Goal: Transaction & Acquisition: Purchase product/service

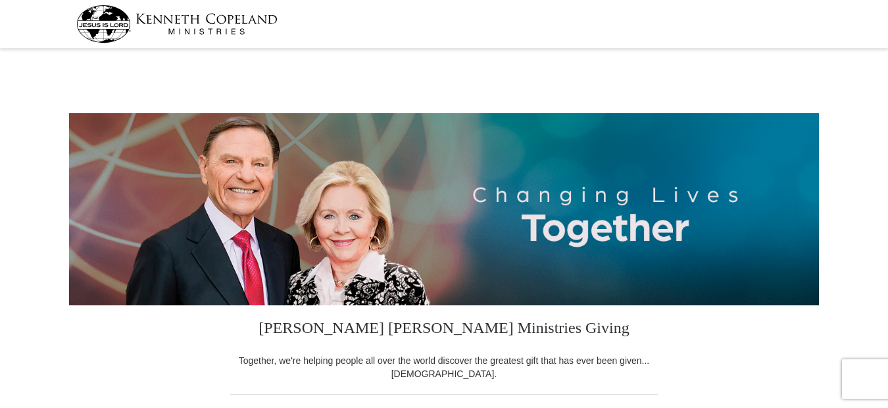
select select "NJ"
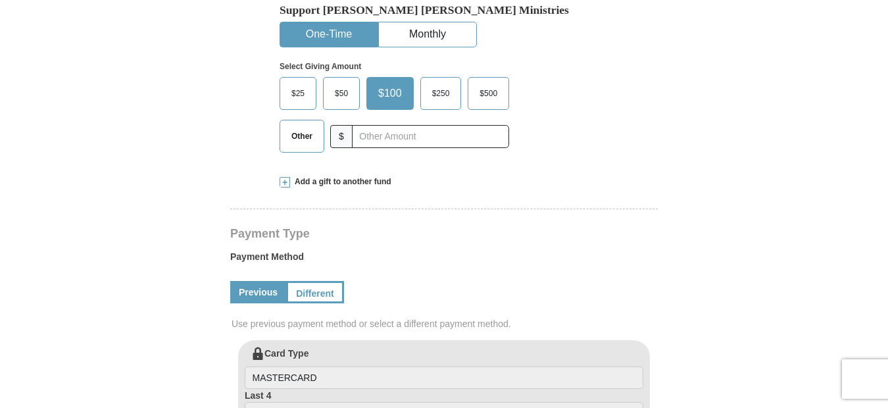
scroll to position [421, 0]
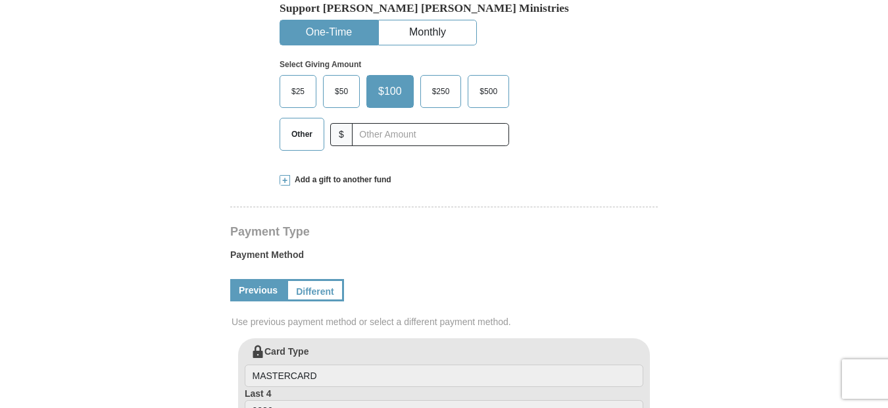
click at [284, 183] on span at bounding box center [285, 180] width 11 height 11
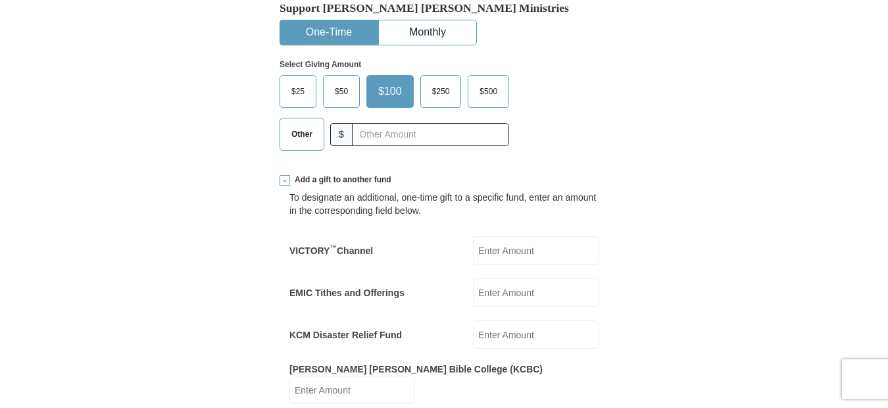
click at [282, 139] on label "Other" at bounding box center [301, 134] width 43 height 32
click at [0, 0] on input "Other" at bounding box center [0, 0] width 0 height 0
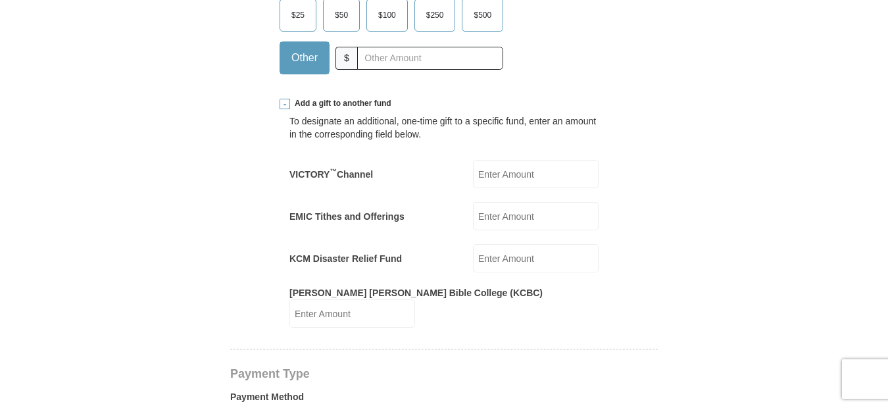
scroll to position [500, 0]
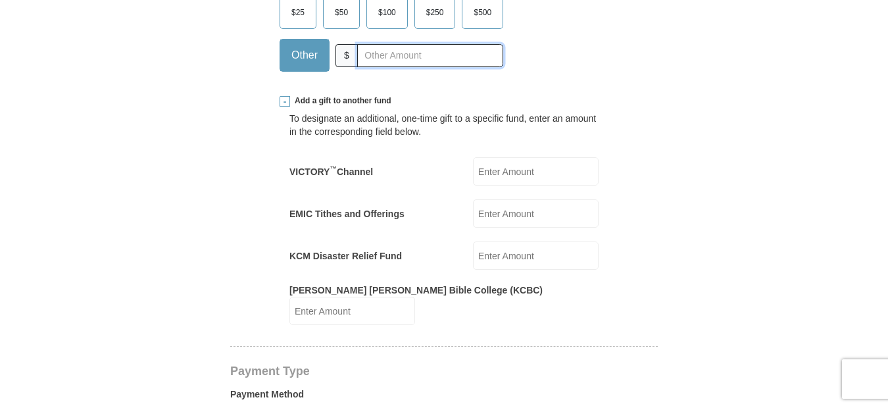
click at [395, 57] on input "text" at bounding box center [430, 55] width 146 height 23
click at [163, 126] on form "[PERSON_NAME] [PERSON_NAME] Ministries Giving Together, we're helping people al…" at bounding box center [444, 371] width 750 height 1636
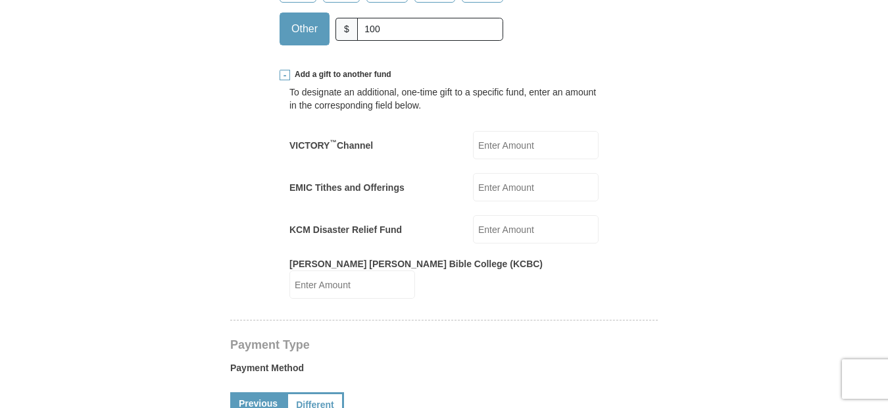
scroll to position [553, 0]
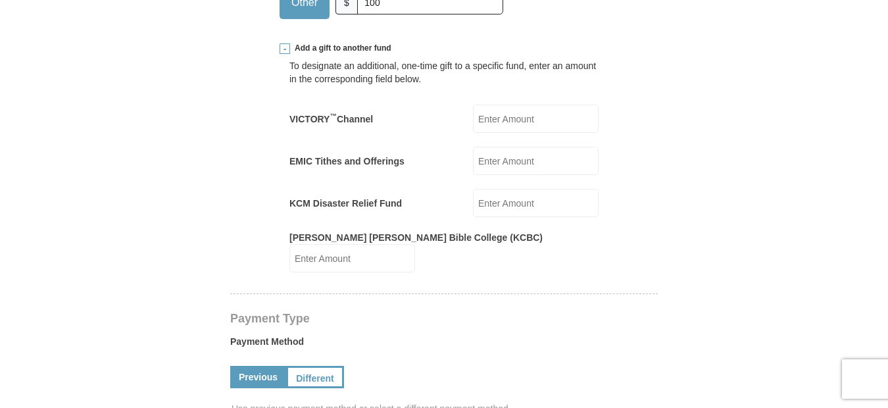
click at [178, 93] on form "[PERSON_NAME] [PERSON_NAME] Ministries Giving Together, we're helping people al…" at bounding box center [444, 318] width 750 height 1636
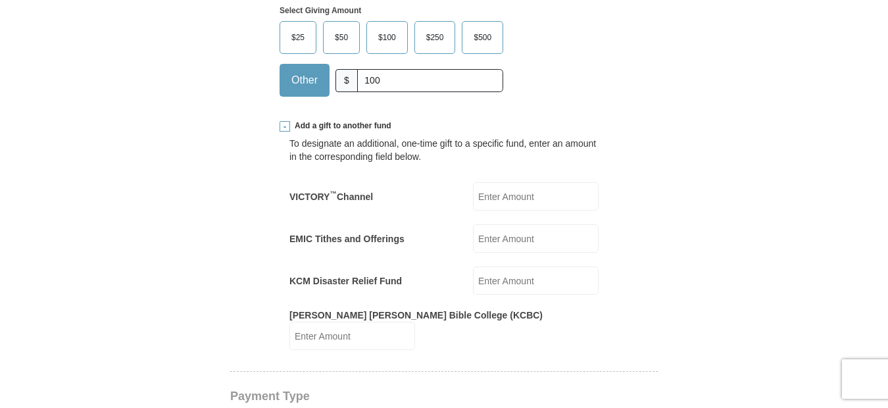
scroll to position [474, 0]
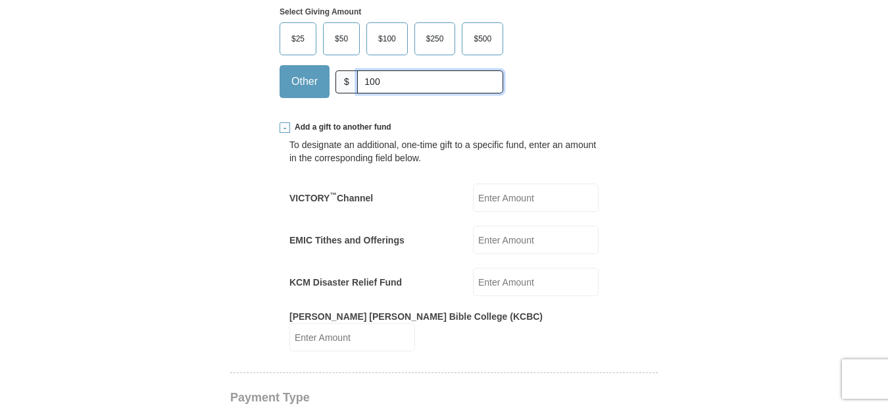
click at [393, 78] on input "100" at bounding box center [430, 81] width 146 height 23
type input "1"
click at [482, 200] on input "VICTORY ™ Channel" at bounding box center [536, 198] width 126 height 28
type input "100"
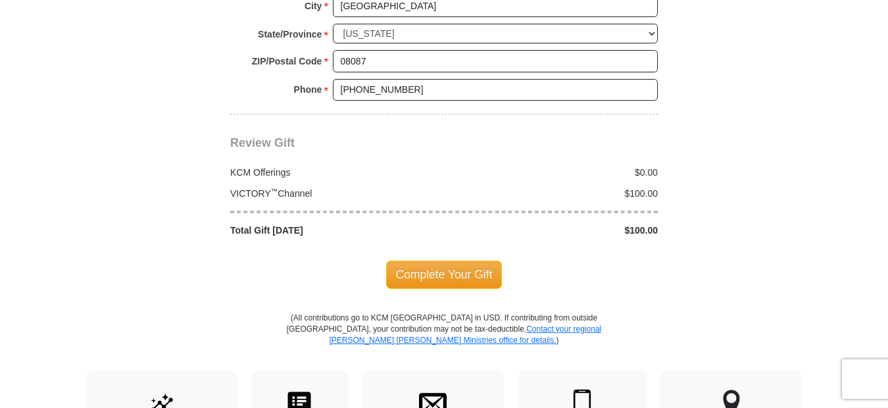
scroll to position [1342, 0]
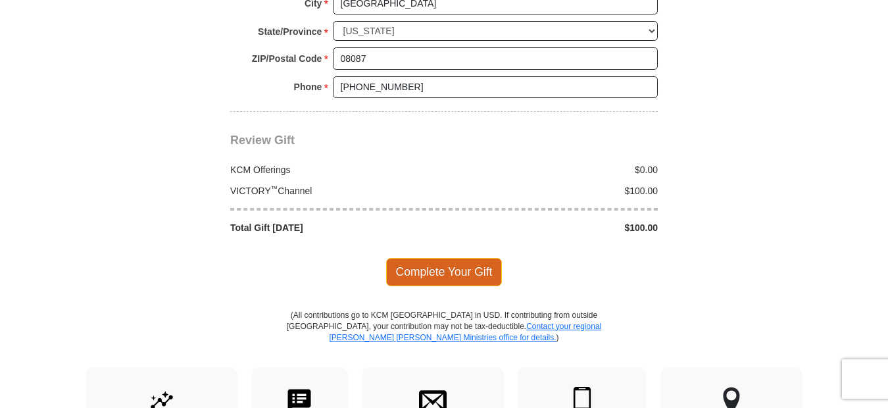
click at [432, 260] on span "Complete Your Gift" at bounding box center [444, 272] width 116 height 28
